Goal: Navigation & Orientation: Find specific page/section

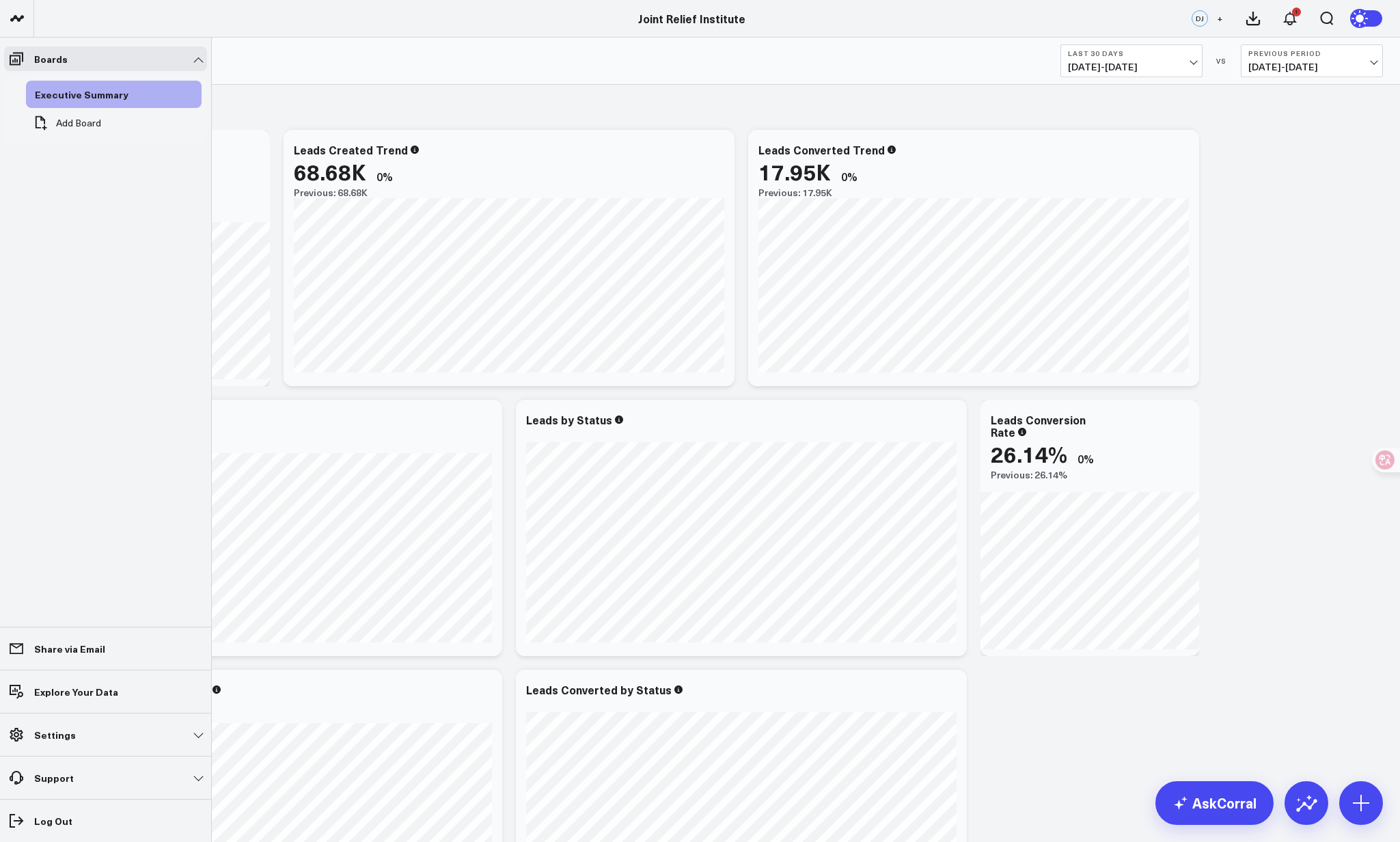
click at [75, 735] on link "Settings" at bounding box center [105, 734] width 203 height 25
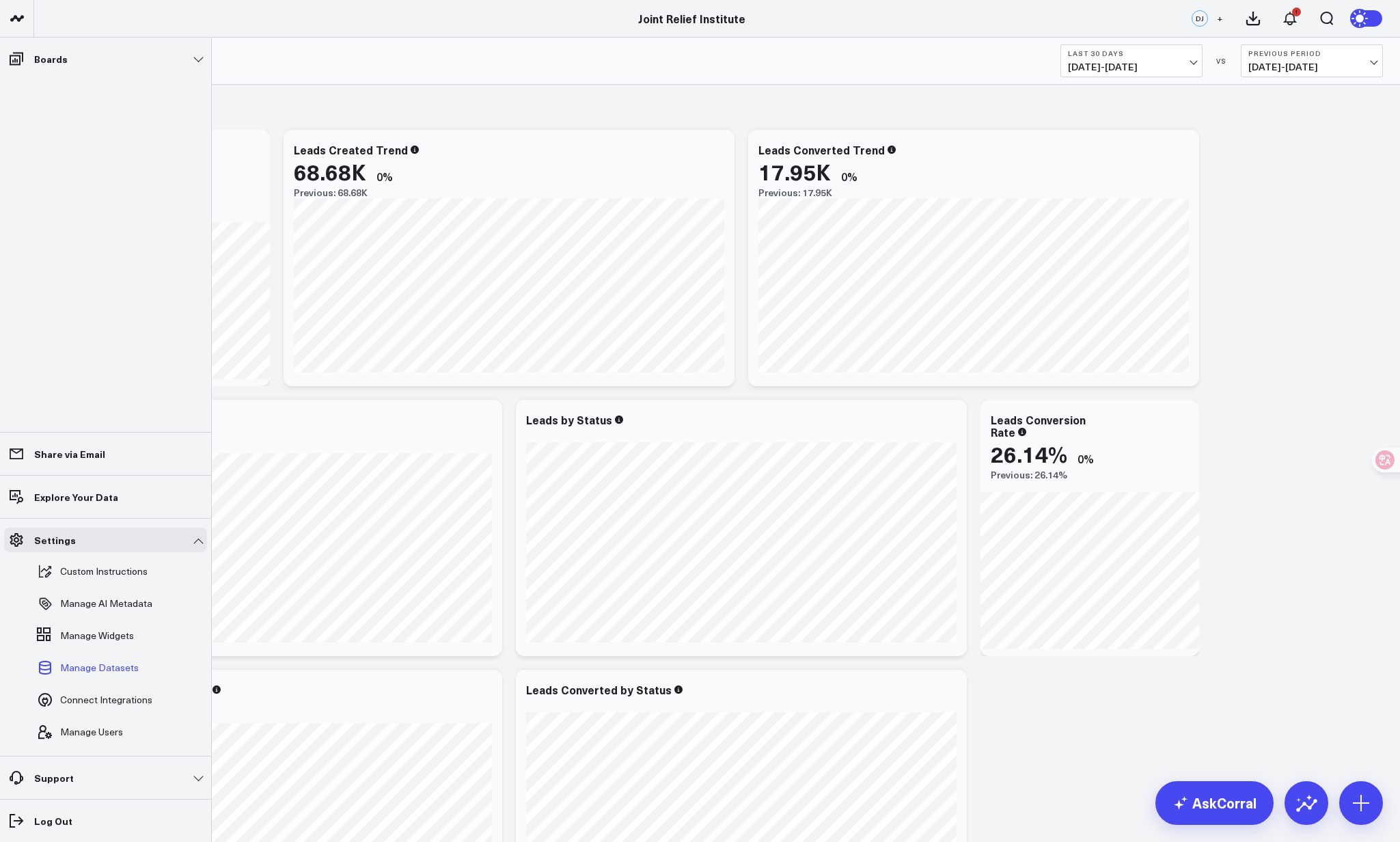
scroll to position [1, 0]
click at [143, 699] on span "Connect Integrations" at bounding box center [106, 699] width 92 height 11
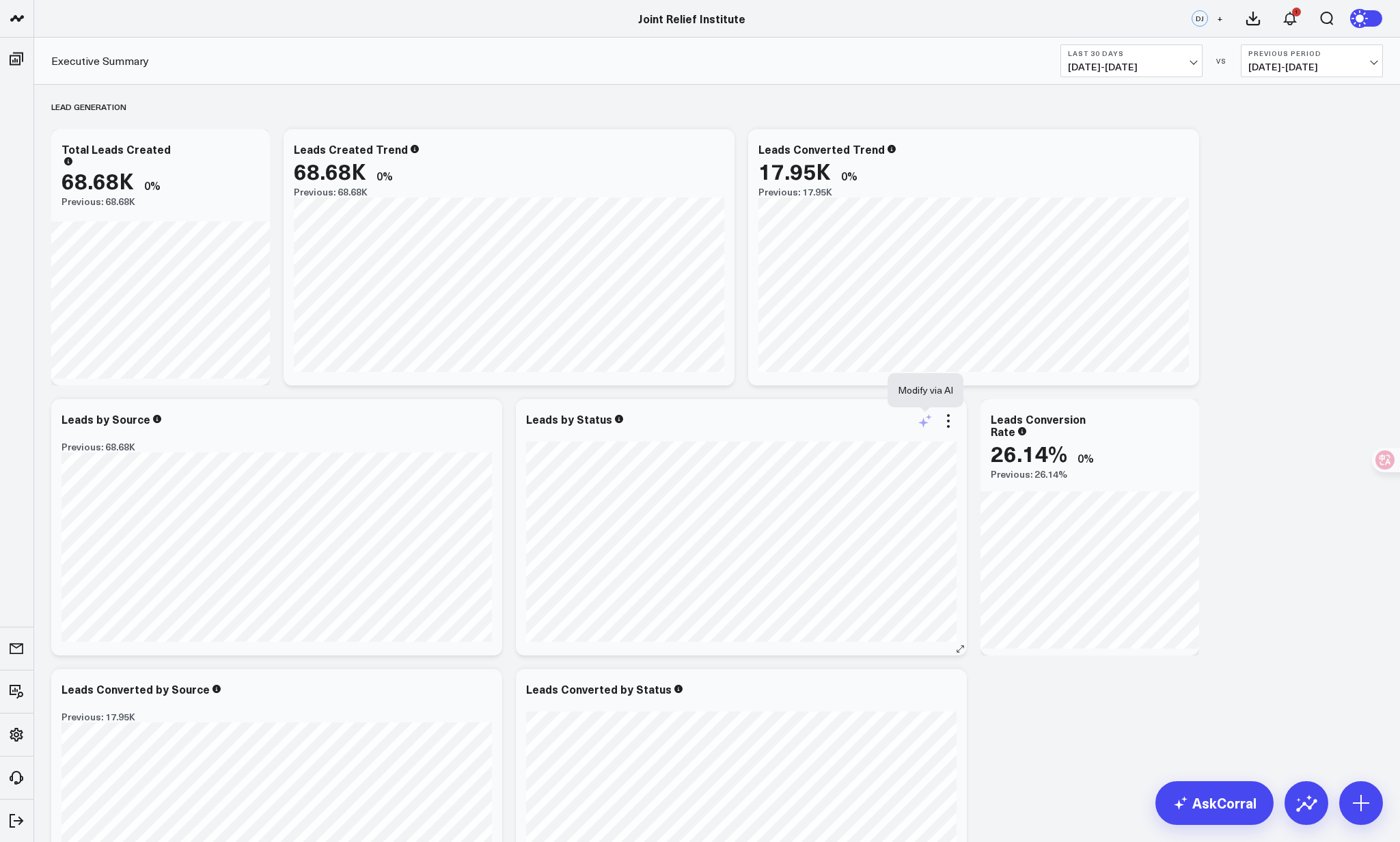
click at [924, 427] on icon at bounding box center [925, 421] width 16 height 16
click at [1053, 497] on button "Cancel" at bounding box center [1058, 498] width 45 height 18
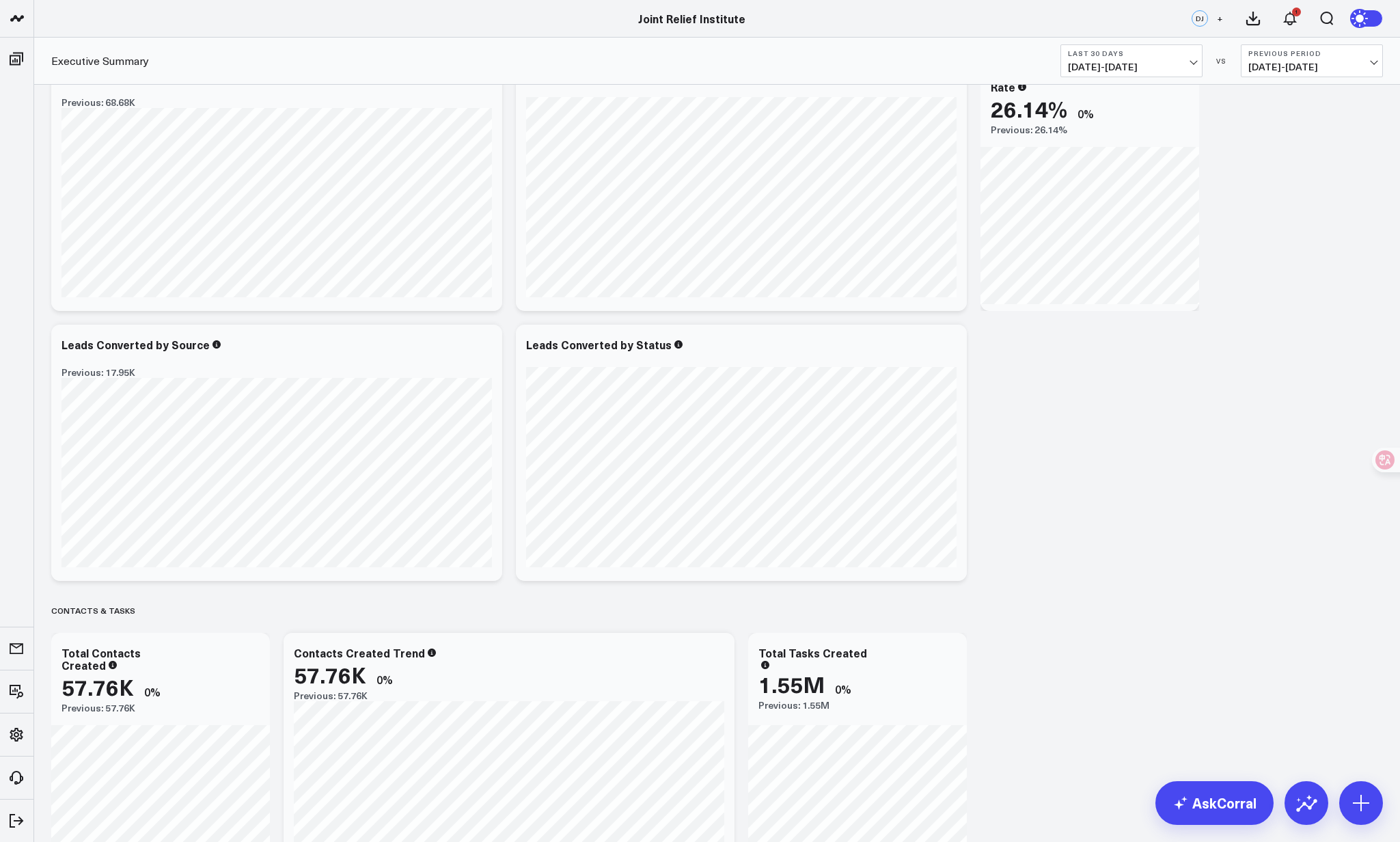
scroll to position [0, 0]
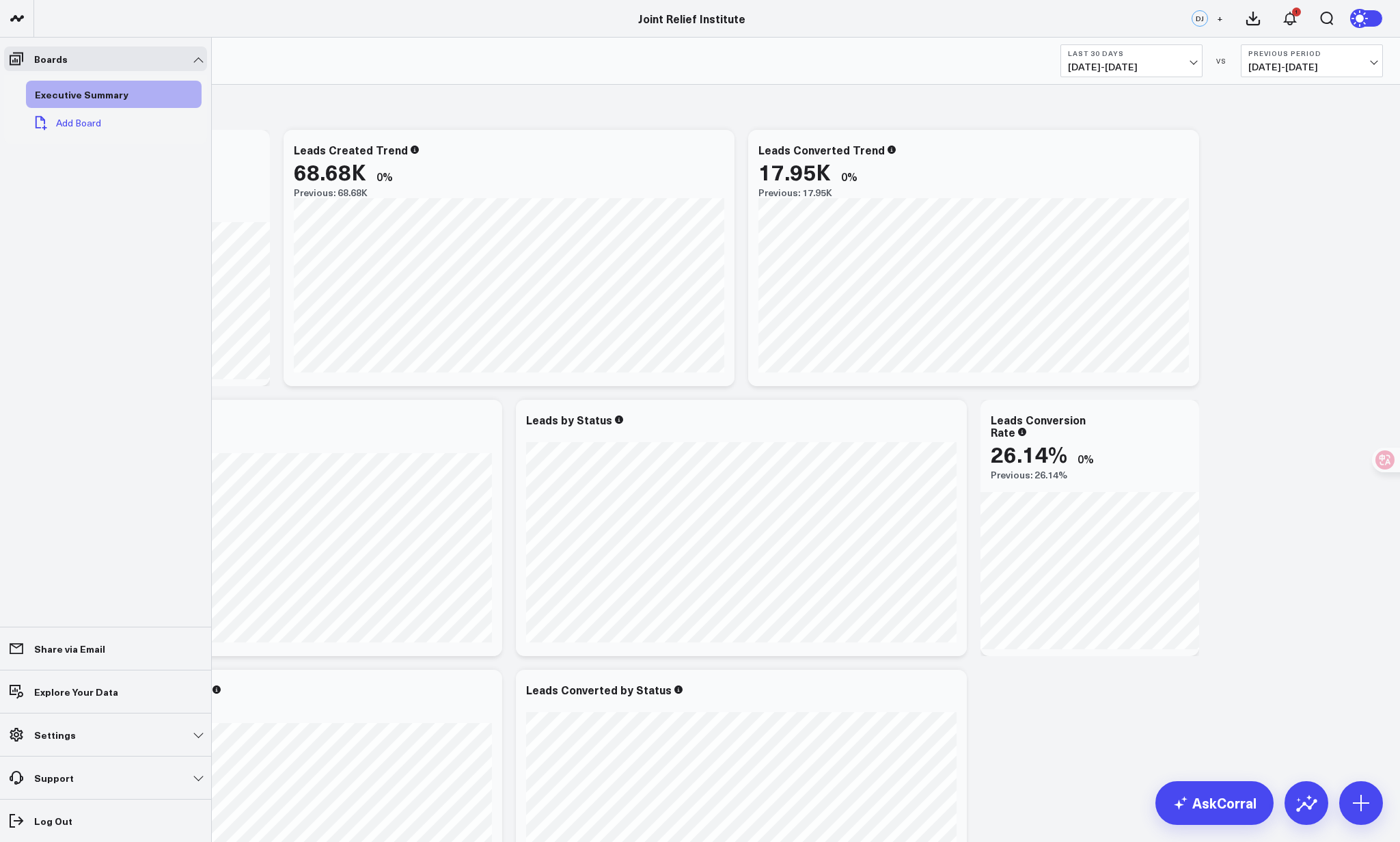
click at [65, 121] on span "Add Board" at bounding box center [78, 123] width 45 height 11
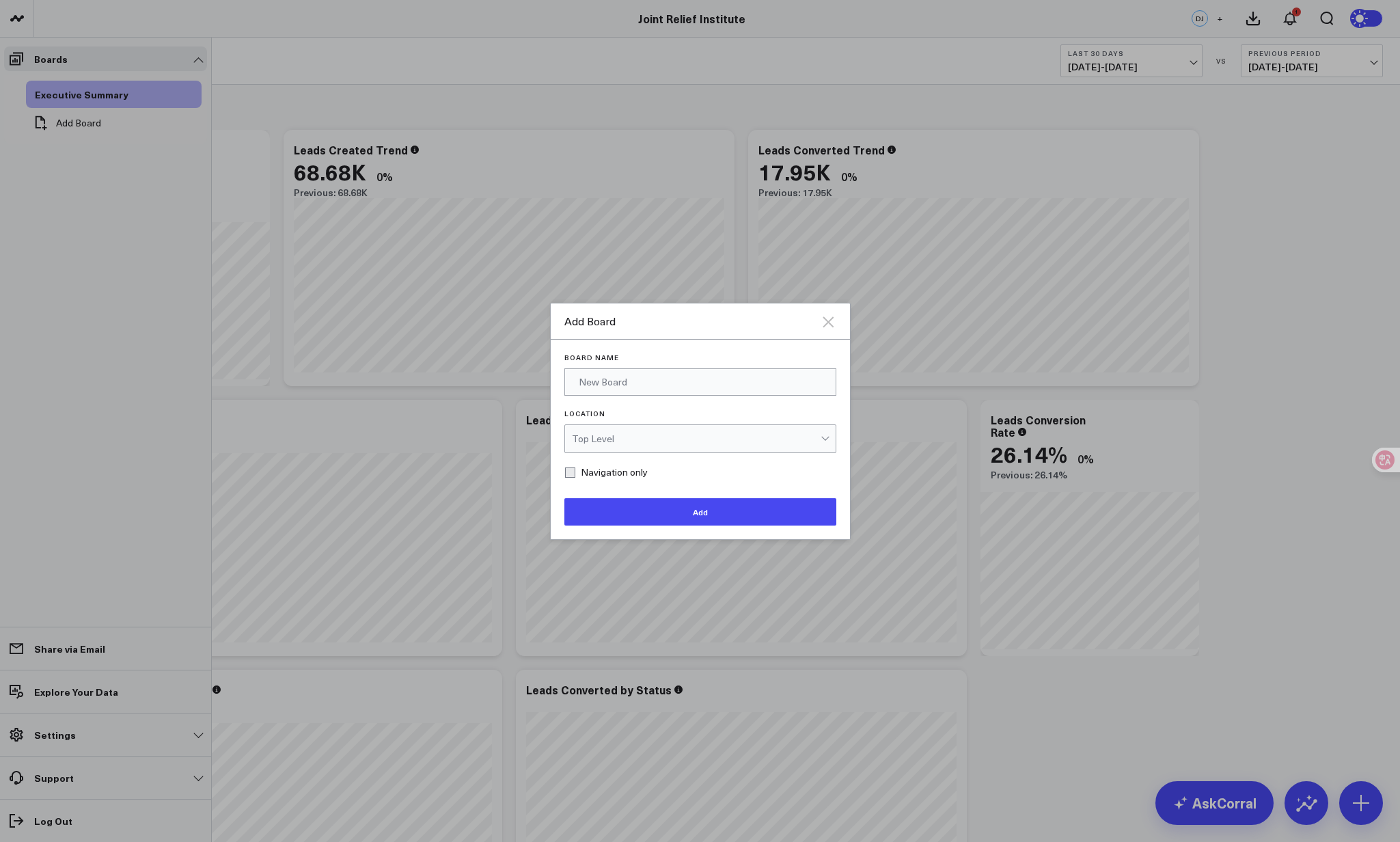
click at [828, 326] on icon "Close" at bounding box center [828, 322] width 16 height 16
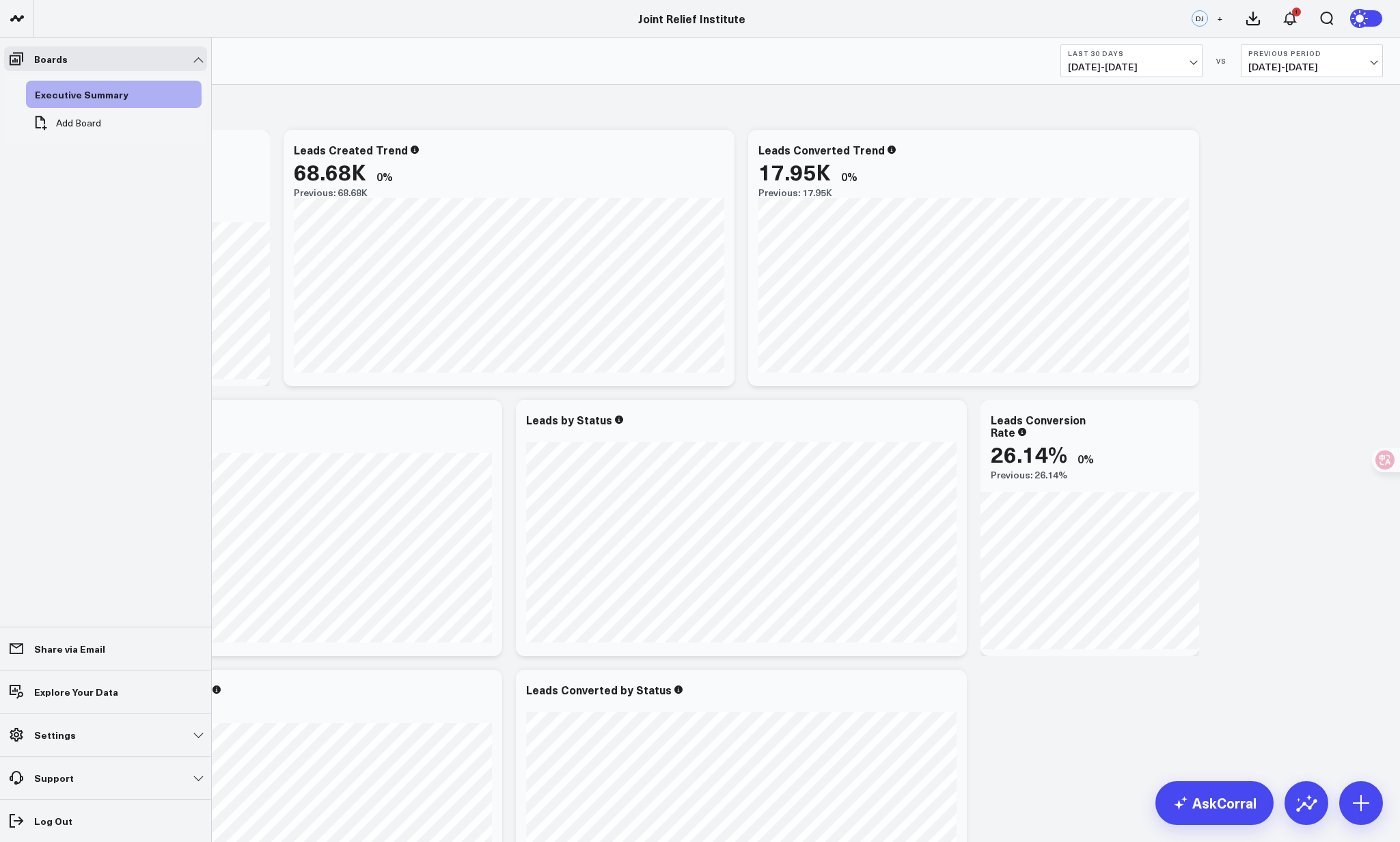
click at [1299, 281] on div "Lead Generation Modify via AI Copy link to widget Ask support Remove Create lin…" at bounding box center [717, 798] width 1345 height 1426
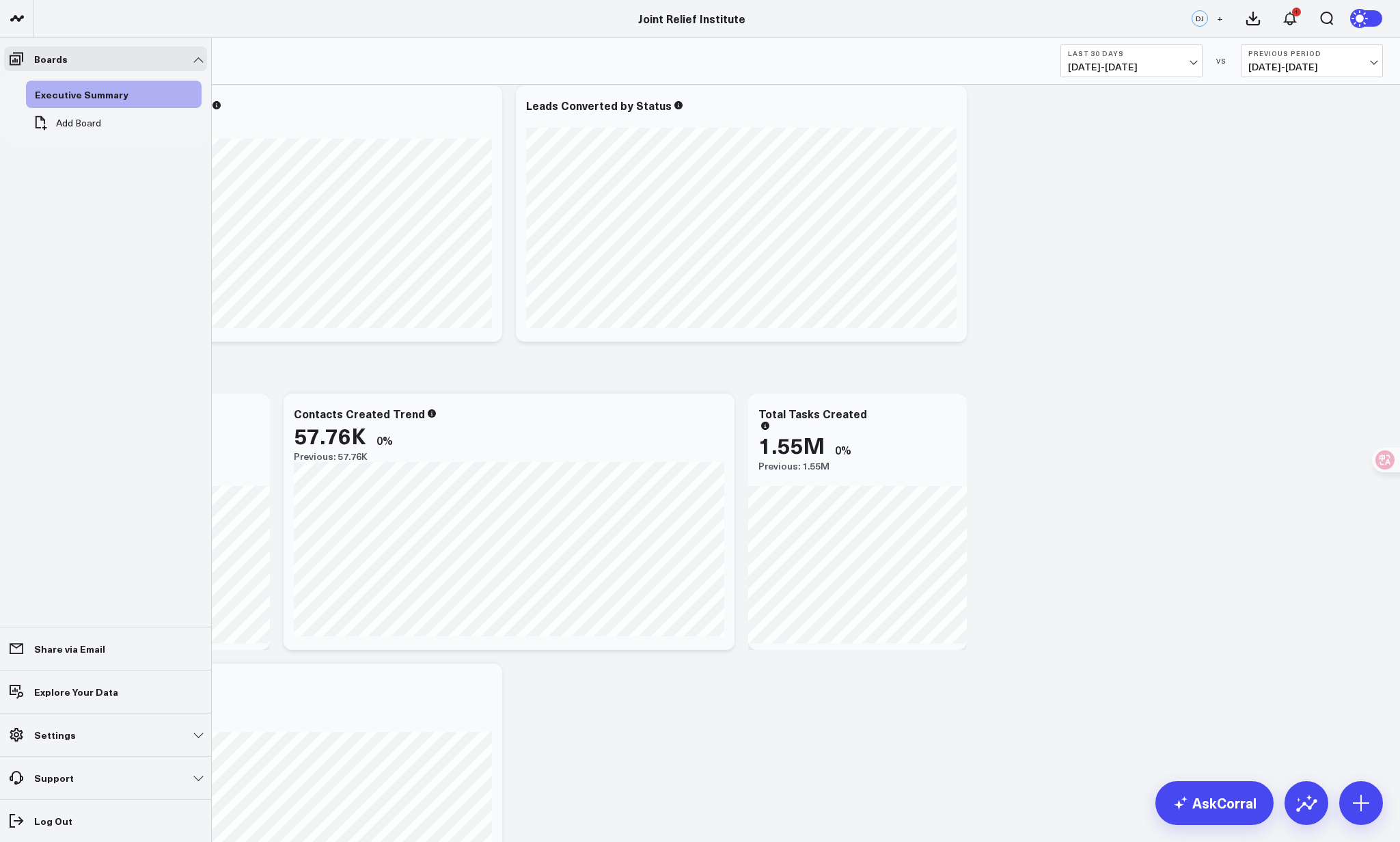
scroll to position [751, 0]
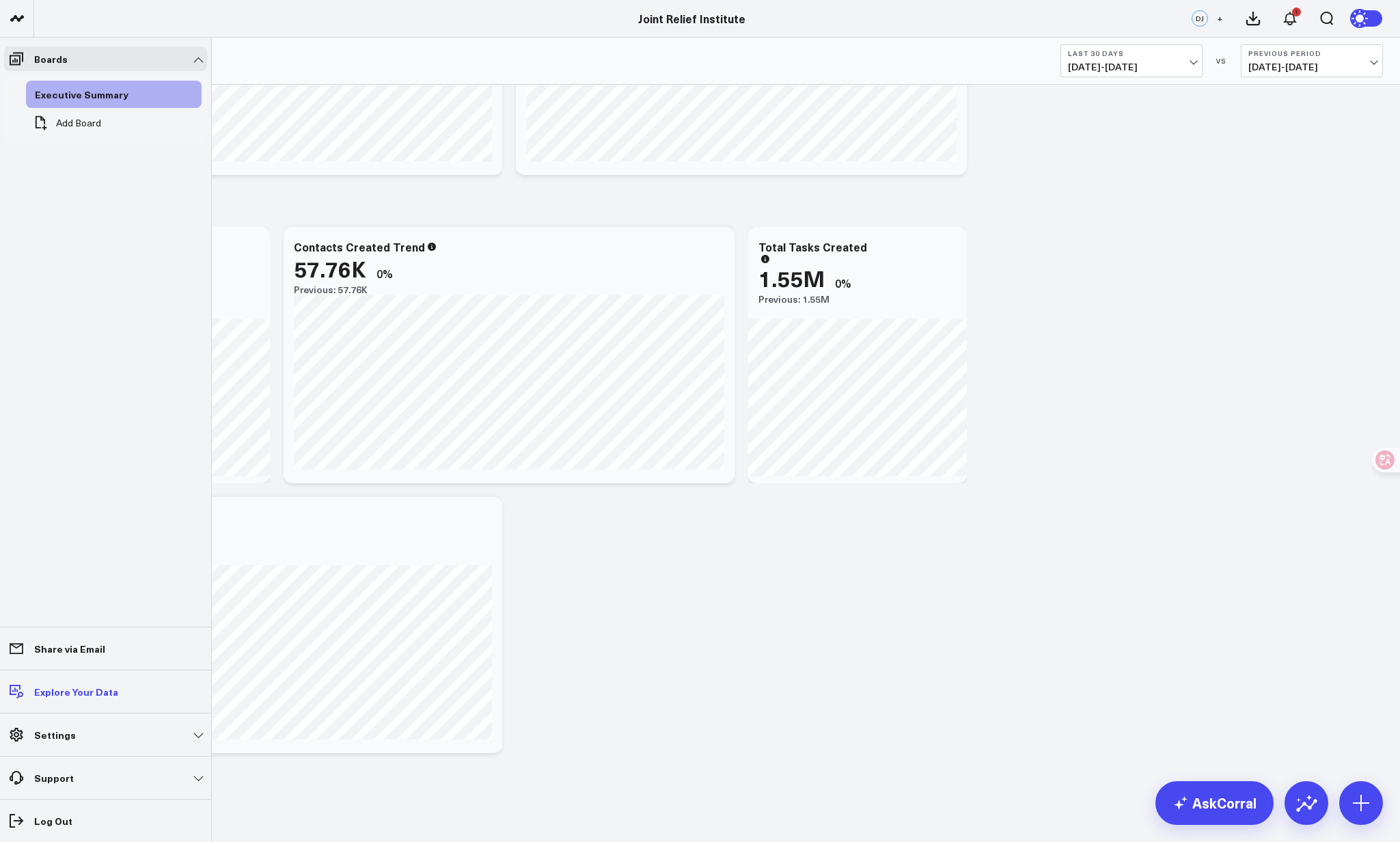
click at [88, 692] on p "Explore Your Data" at bounding box center [76, 691] width 84 height 11
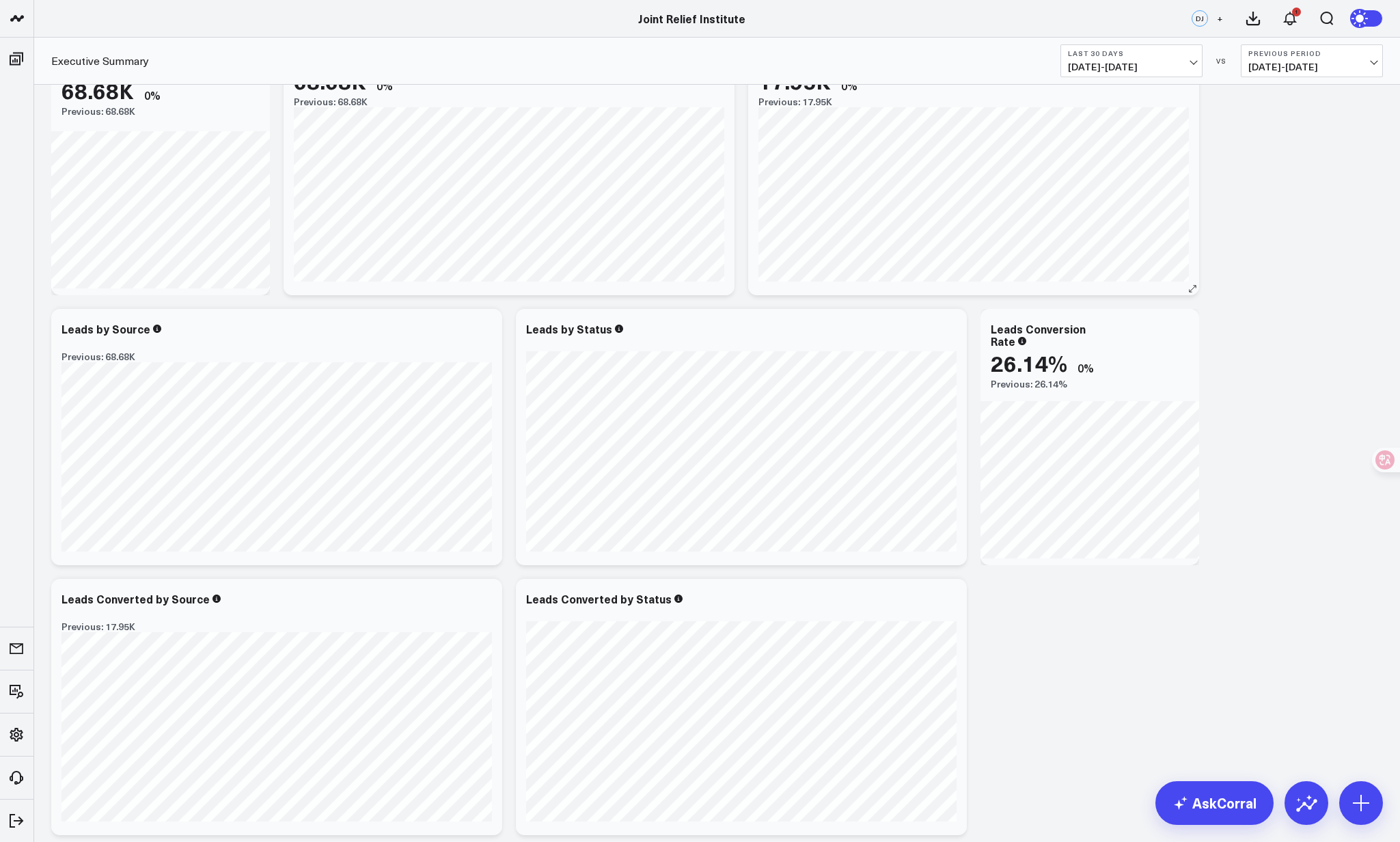
scroll to position [0, 0]
